Goal: Task Accomplishment & Management: Manage account settings

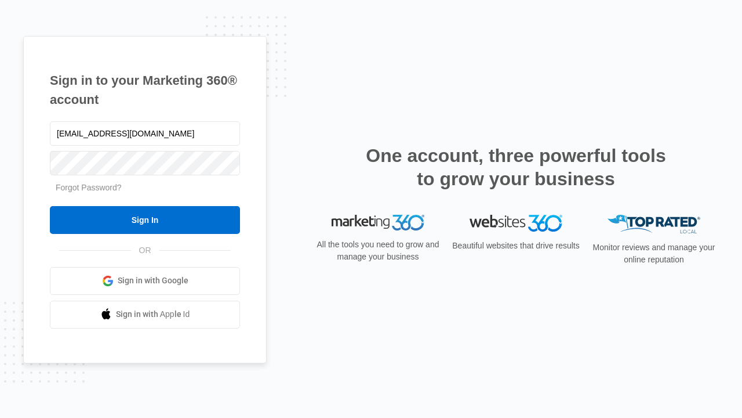
type input "dankie614@gmail.com"
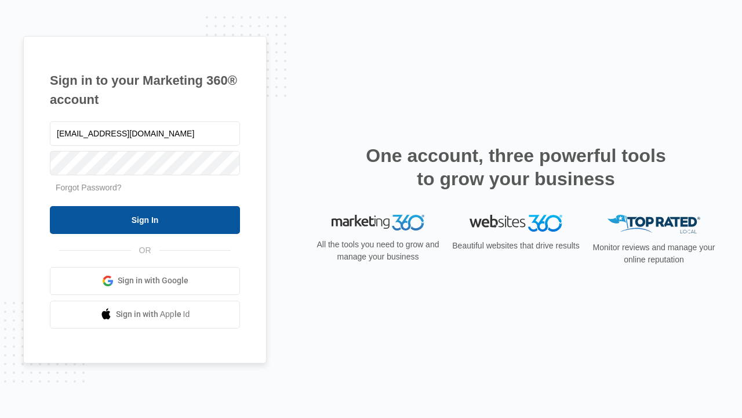
click at [145, 219] on input "Sign In" at bounding box center [145, 220] width 190 height 28
